Goal: Task Accomplishment & Management: Use online tool/utility

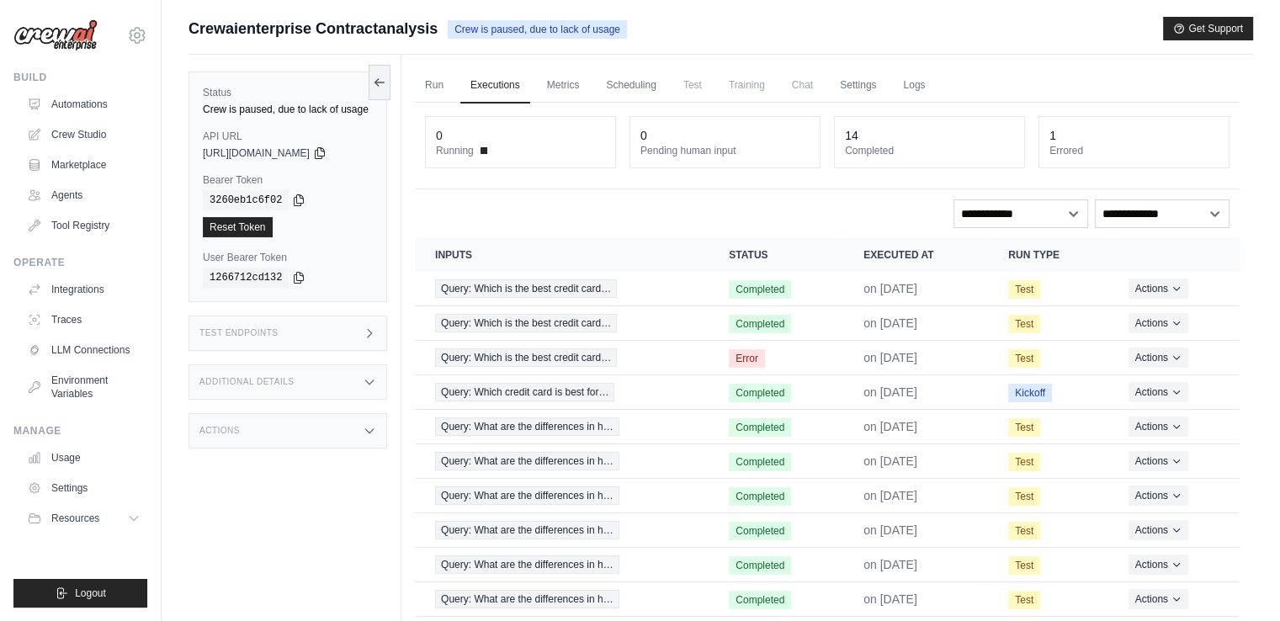
click at [390, 28] on span "Crewaienterprise Contractanalysis" at bounding box center [313, 29] width 249 height 24
click at [69, 107] on link "Automations" at bounding box center [85, 104] width 127 height 27
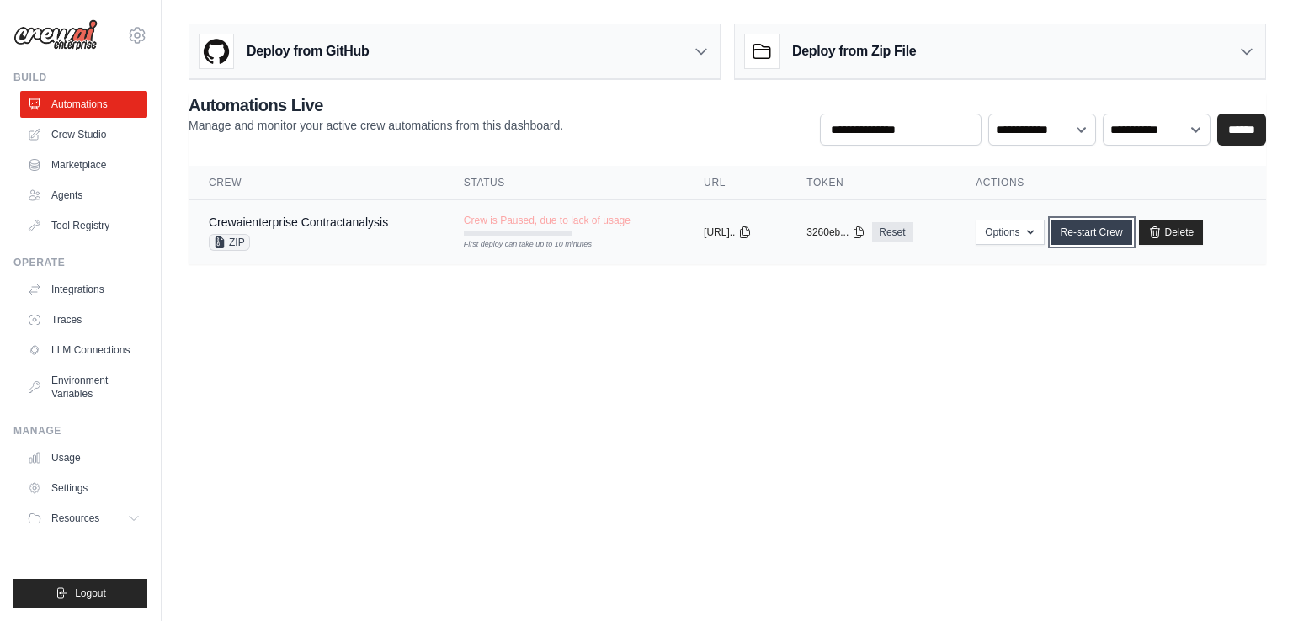
click at [1098, 228] on link "Re-start Crew" at bounding box center [1091, 232] width 81 height 25
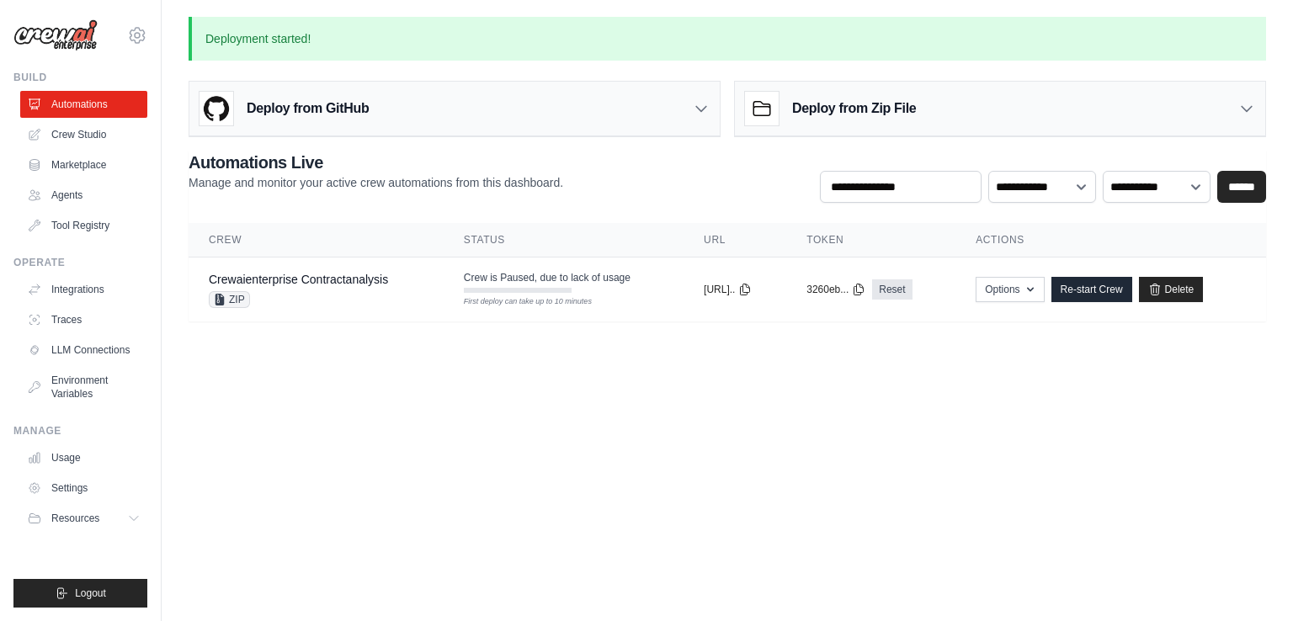
click at [1043, 231] on th "Actions" at bounding box center [1110, 240] width 311 height 35
click at [1037, 287] on icon "button" at bounding box center [1030, 288] width 13 height 13
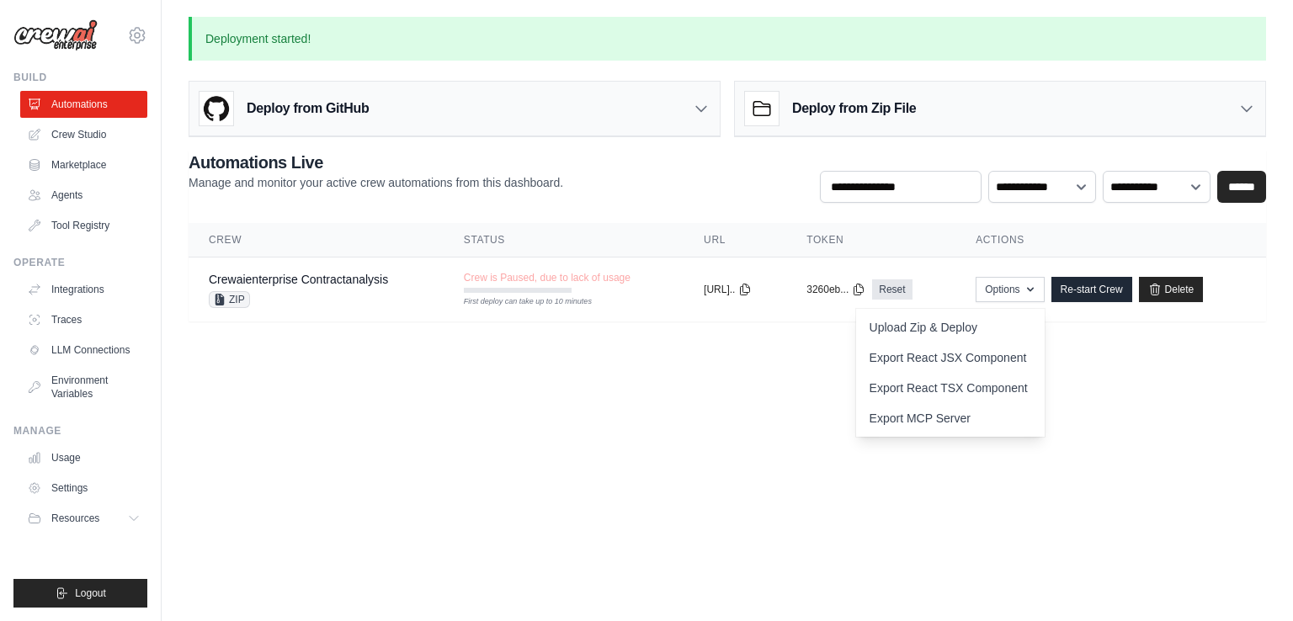
drag, startPoint x: 568, startPoint y: 445, endPoint x: 576, endPoint y: 440, distance: 9.1
click at [570, 444] on body "naren.b@sutherlandglobal.com Settings Build Automations Crew Studio" at bounding box center [646, 310] width 1293 height 621
